Goal: Transaction & Acquisition: Purchase product/service

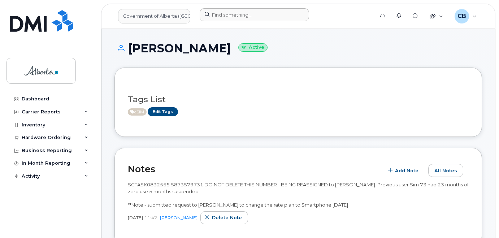
scroll to position [217, 0]
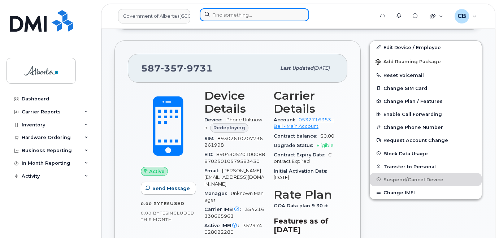
click at [225, 15] on input at bounding box center [254, 14] width 109 height 13
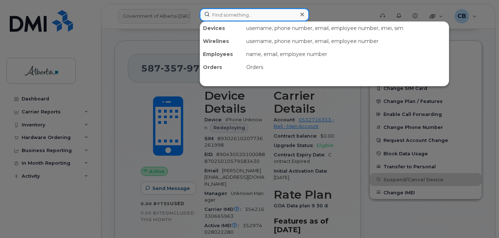
paste input "5875966499"
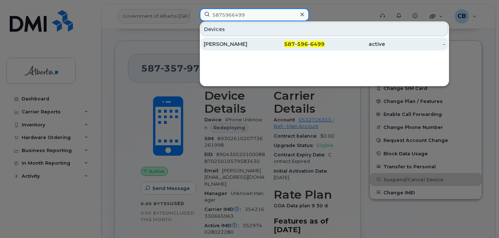
type input "5875966499"
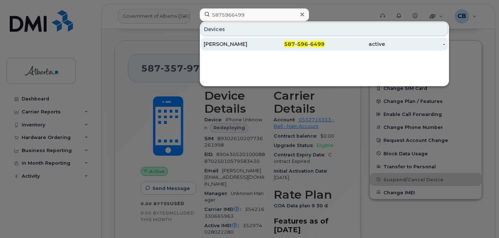
click at [225, 43] on div "[PERSON_NAME]" at bounding box center [234, 43] width 60 height 7
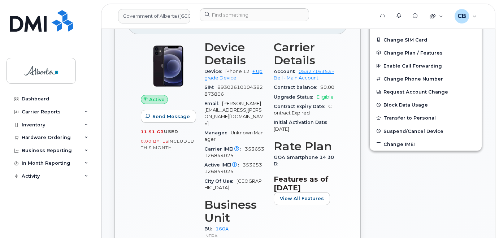
scroll to position [181, 0]
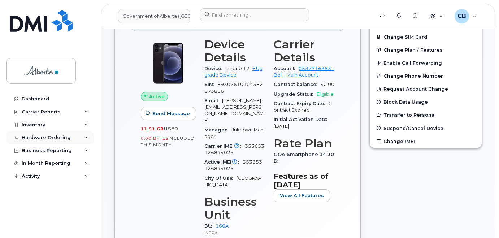
click at [38, 137] on div "Hardware Ordering" at bounding box center [46, 138] width 49 height 6
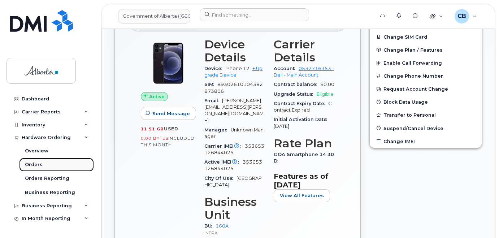
click at [30, 164] on div "Orders" at bounding box center [34, 164] width 18 height 7
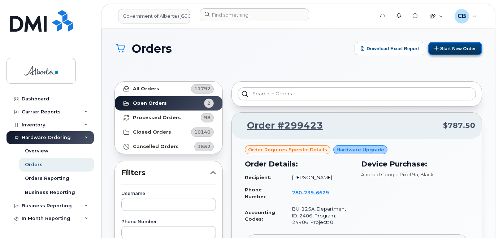
click at [458, 49] on button "Start New Order" at bounding box center [455, 48] width 54 height 13
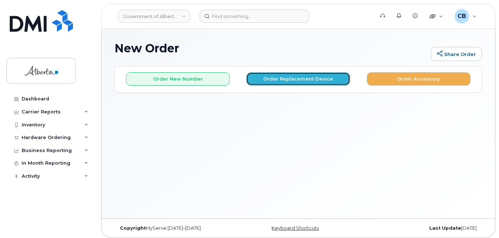
click at [299, 74] on button "Order Replacement Device" at bounding box center [298, 78] width 104 height 13
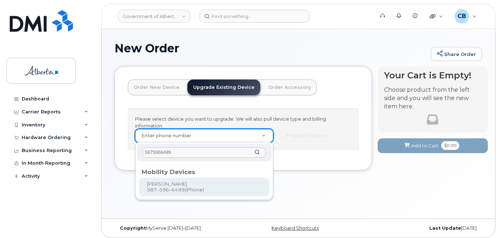
type input "5875966499"
type input "793008"
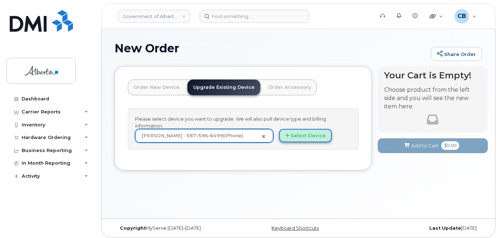
click at [309, 133] on button "Select Device" at bounding box center [305, 135] width 53 height 13
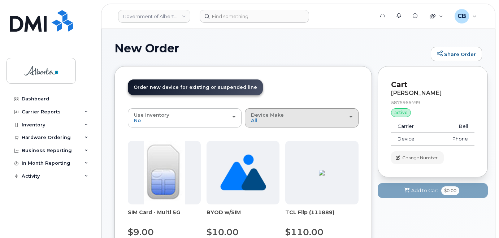
click at [282, 122] on div "Device Make All Aircard Android Cell Phone iPhone Unknown" at bounding box center [302, 117] width 102 height 11
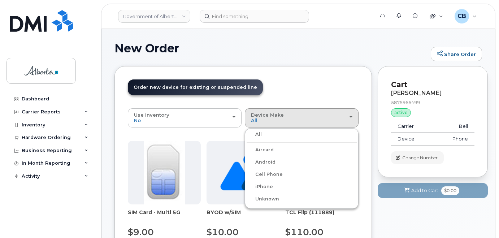
click at [268, 187] on label "iPhone" at bounding box center [260, 186] width 26 height 9
click at [0, 0] on input "iPhone" at bounding box center [0, 0] width 0 height 0
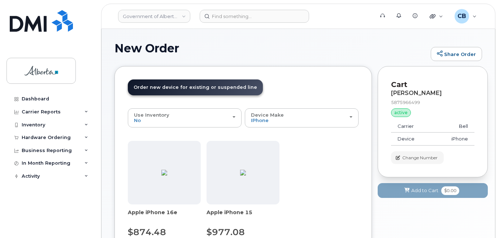
scroll to position [72, 0]
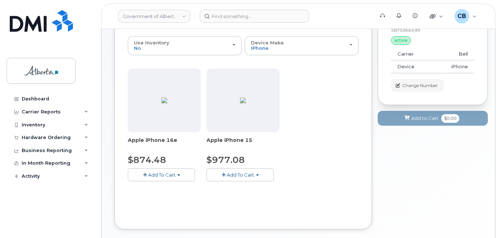
click at [169, 175] on span "Add To Cart" at bounding box center [161, 175] width 27 height 6
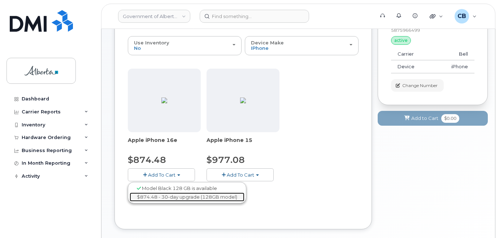
click at [170, 199] on link "$874.48 - 30-day upgrade (128GB model)" at bounding box center [187, 197] width 115 height 9
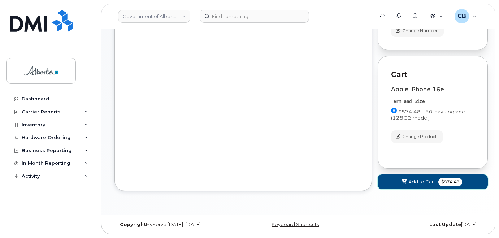
click at [423, 181] on span "Add to Cart" at bounding box center [422, 181] width 27 height 7
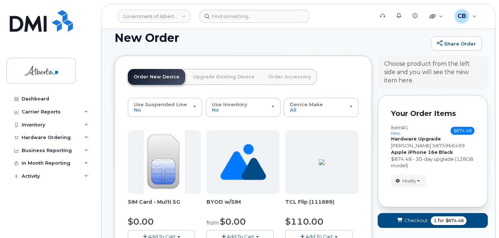
scroll to position [0, 0]
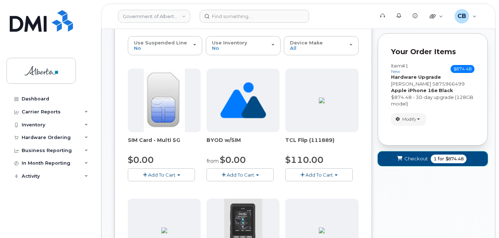
click at [417, 158] on span "Checkout" at bounding box center [416, 158] width 23 height 7
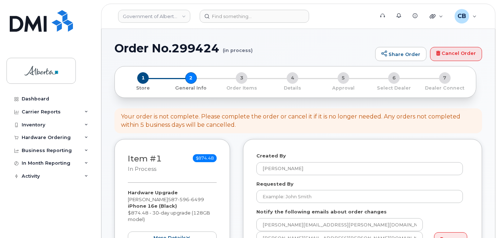
select select
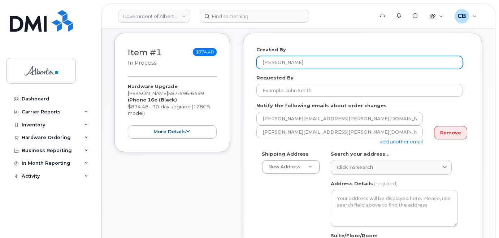
scroll to position [108, 0]
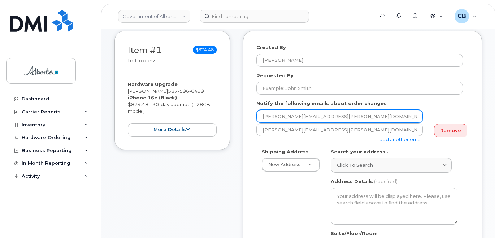
drag, startPoint x: 295, startPoint y: 116, endPoint x: 262, endPoint y: 115, distance: 32.9
click at [262, 115] on input "[PERSON_NAME][EMAIL_ADDRESS][PERSON_NAME][DOMAIN_NAME]" at bounding box center [340, 116] width 167 height 13
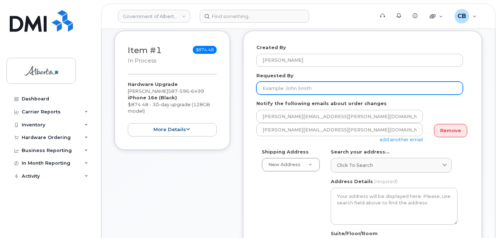
click at [276, 82] on div "Requested By" at bounding box center [363, 83] width 212 height 23
paste input "Joseph.Plante"
type input "Joseph.Plante"
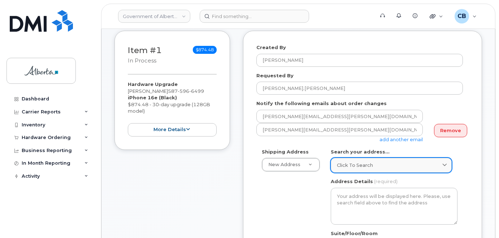
click at [352, 164] on span "Click to search" at bounding box center [355, 165] width 36 height 7
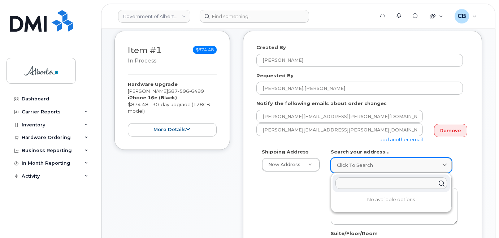
paste input "10800 - 97 Avenue"
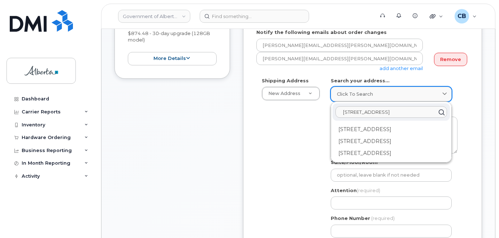
scroll to position [181, 0]
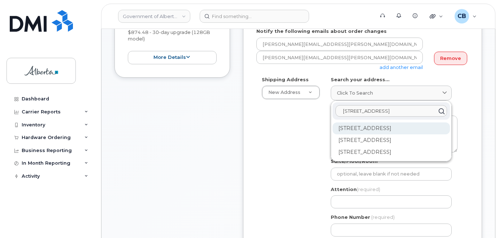
type input "10800 - 97 Avenue"
click at [353, 146] on div "10800 97 Ave NW Edmonton AB T5K 2B6" at bounding box center [391, 152] width 117 height 12
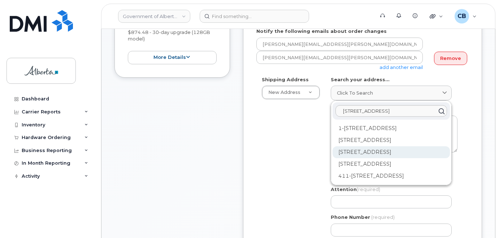
click at [367, 170] on div "121-10800 97 Ave NW Edmonton AB T5K 2B6" at bounding box center [391, 176] width 117 height 12
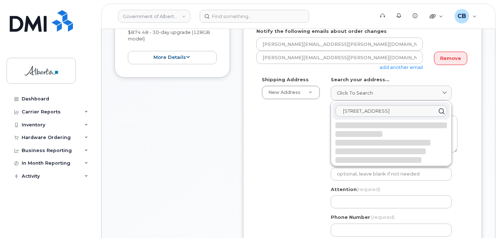
select select
type textarea "121-10800 97 Ave NW EDMONTON AB T5K 2B6 CANADA"
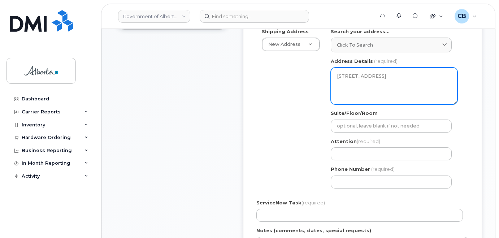
scroll to position [253, 0]
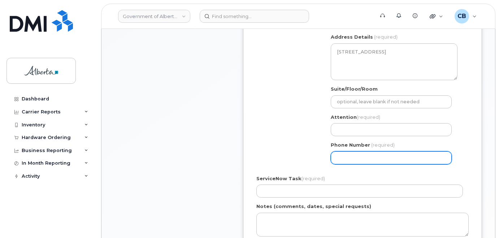
click at [358, 155] on input "Phone Number" at bounding box center [391, 157] width 121 height 13
paste input "5875966499"
select select
type input "5875966499"
select select
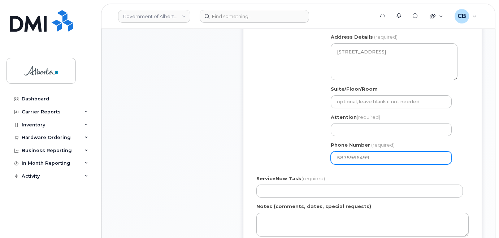
type input "5875966500"
select select
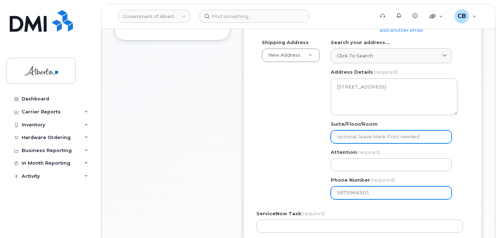
scroll to position [145, 0]
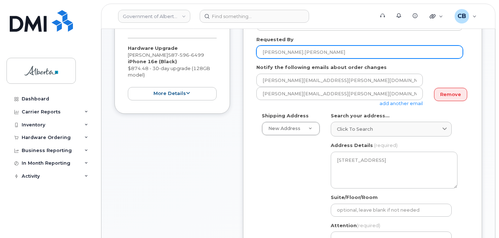
type input "5875966501"
click at [281, 51] on input "Joseph.Plante" at bounding box center [360, 52] width 207 height 13
click at [268, 52] on input "[PERSON_NAME]" at bounding box center [360, 52] width 207 height 13
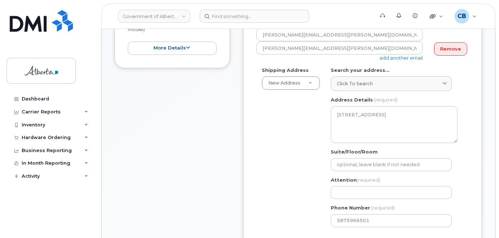
scroll to position [253, 0]
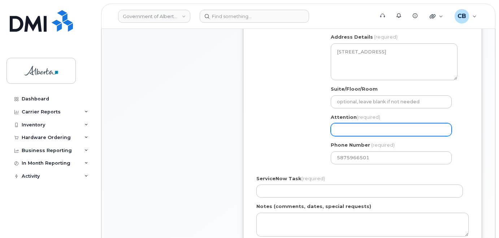
type input "[PERSON_NAME]"
click at [352, 130] on input "Attention (required)" at bounding box center [391, 129] width 121 height 13
paste input "[PERSON_NAME]"
select select
type input "[PERSON_NAME]"
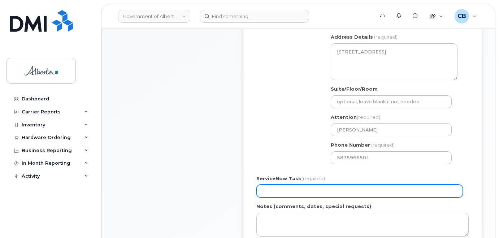
click at [271, 191] on input "ServiceNow Task (required)" at bounding box center [360, 191] width 207 height 13
paste input "SCTASK0840186"
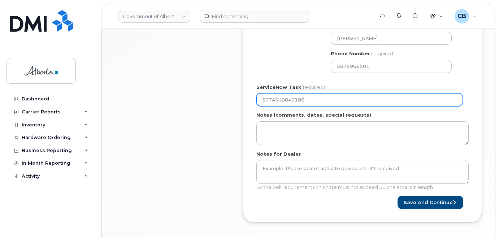
scroll to position [352, 0]
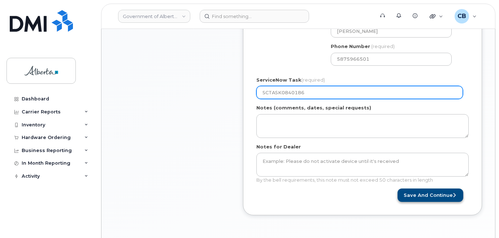
type input "SCTASK0840186"
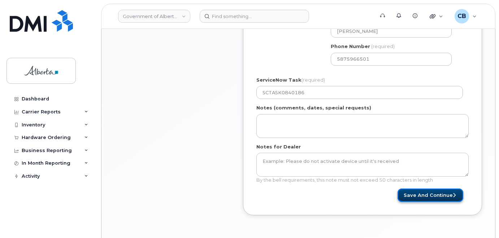
click at [415, 199] on button "Save and Continue" at bounding box center [431, 195] width 66 height 13
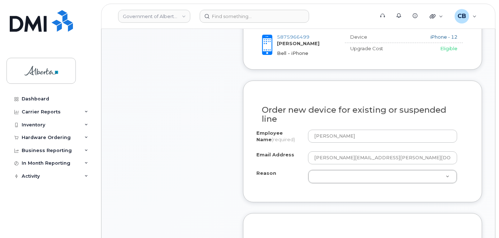
scroll to position [361, 0]
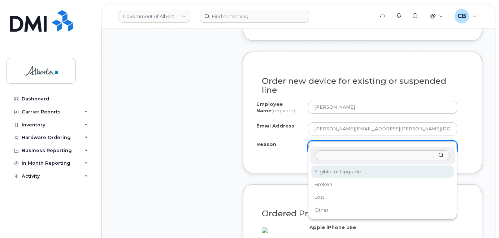
select select "eligible_for_upgrade"
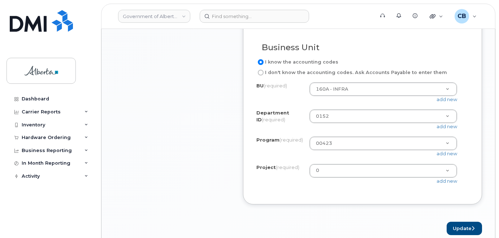
scroll to position [614, 0]
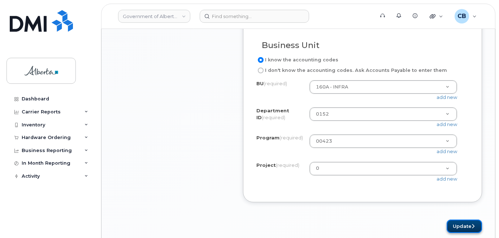
click at [463, 225] on button "Update" at bounding box center [464, 226] width 35 height 13
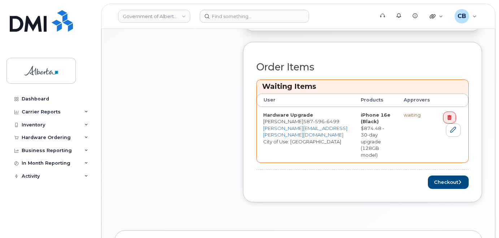
scroll to position [297, 0]
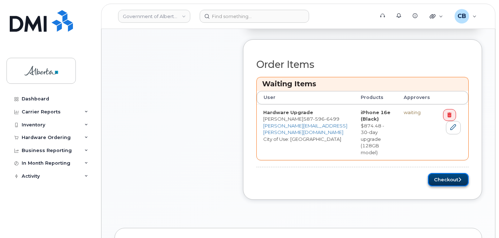
click at [442, 173] on button "Checkout" at bounding box center [448, 179] width 41 height 13
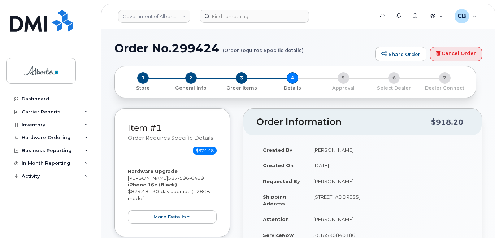
select select
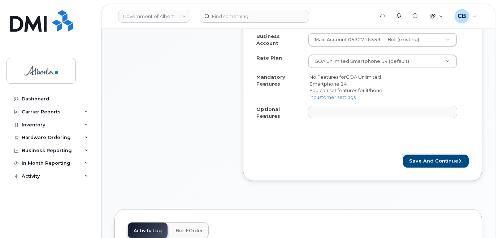
scroll to position [312, 0]
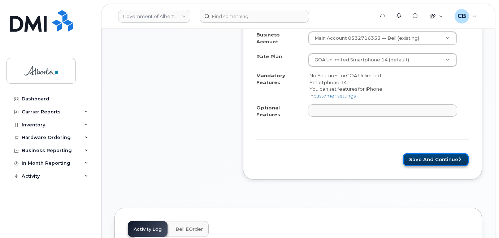
click at [426, 153] on button "Save and Continue" at bounding box center [436, 159] width 66 height 13
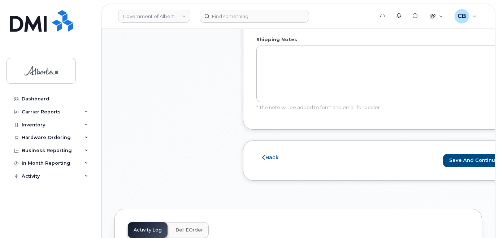
scroll to position [495, 0]
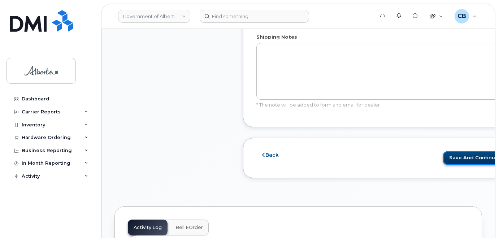
click at [456, 162] on button "Save and Continue" at bounding box center [476, 157] width 66 height 13
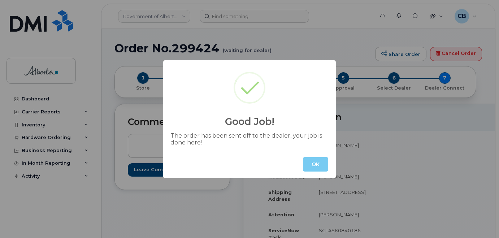
click at [314, 167] on button "OK" at bounding box center [315, 164] width 25 height 14
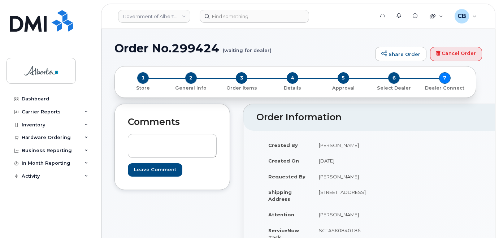
click at [192, 46] on h1 "Order No.299424 (waiting for dealer)" at bounding box center [243, 48] width 257 height 13
copy h1 "299424"
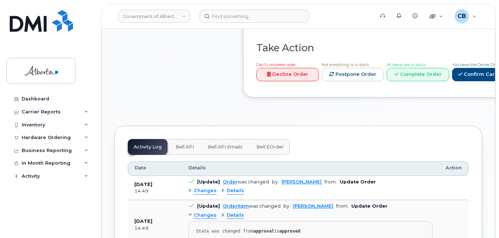
scroll to position [416, 0]
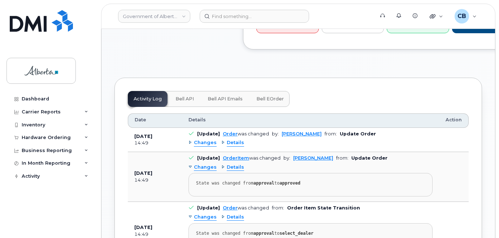
click at [187, 102] on span "Bell API" at bounding box center [185, 99] width 18 height 6
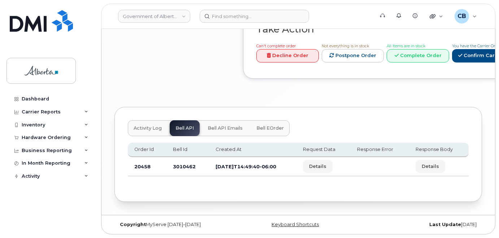
click at [180, 167] on td "3010462" at bounding box center [188, 166] width 43 height 19
copy td "3010462"
